Goal: Information Seeking & Learning: Learn about a topic

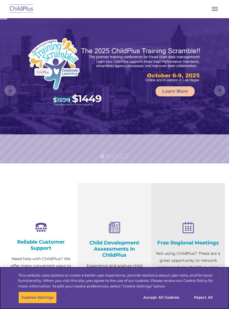
select select "MEDIUM"
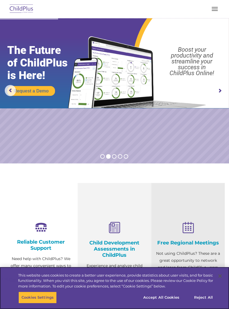
click at [168, 298] on button "Accept All Cookies" at bounding box center [161, 298] width 42 height 12
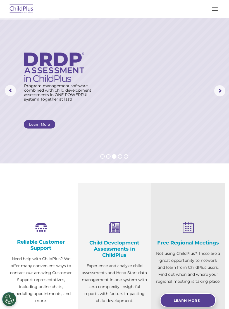
click at [211, 13] on button "button" at bounding box center [215, 8] width 12 height 9
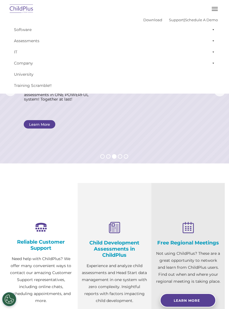
click at [213, 10] on button "button" at bounding box center [215, 8] width 12 height 9
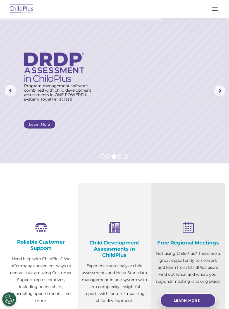
click at [214, 13] on button "button" at bounding box center [215, 8] width 12 height 9
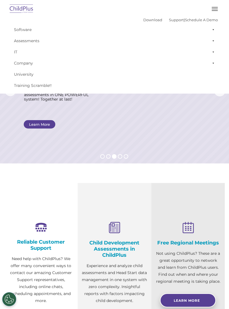
click at [204, 227] on icon at bounding box center [188, 228] width 65 height 12
click at [197, 221] on div "Free Regional Meetings Not using ChildPlus? These are a great opportunity to ne…" at bounding box center [188, 262] width 65 height 91
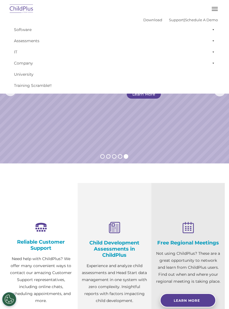
click at [213, 10] on button "button" at bounding box center [215, 8] width 12 height 9
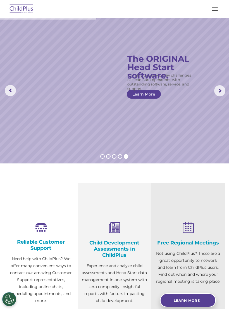
click at [212, 8] on button "button" at bounding box center [215, 8] width 12 height 9
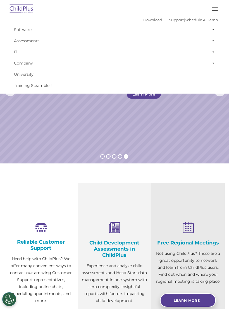
click at [214, 10] on button "button" at bounding box center [215, 8] width 12 height 9
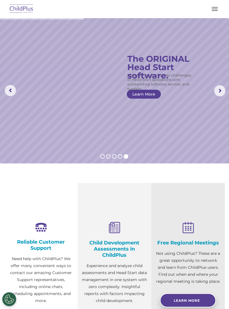
click at [212, 9] on button "button" at bounding box center [215, 8] width 12 height 9
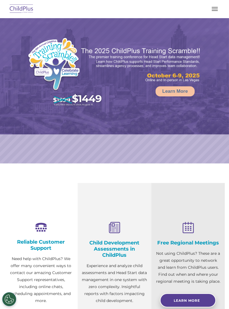
select select "MEDIUM"
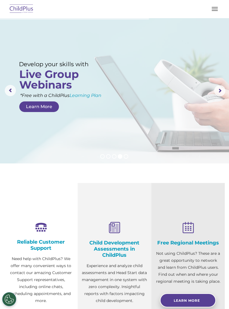
click at [221, 179] on section "Reliable Customer Support Need help with ChildPlus? We offer many convenient wa…" at bounding box center [114, 269] width 229 height 211
